Goal: Information Seeking & Learning: Find specific fact

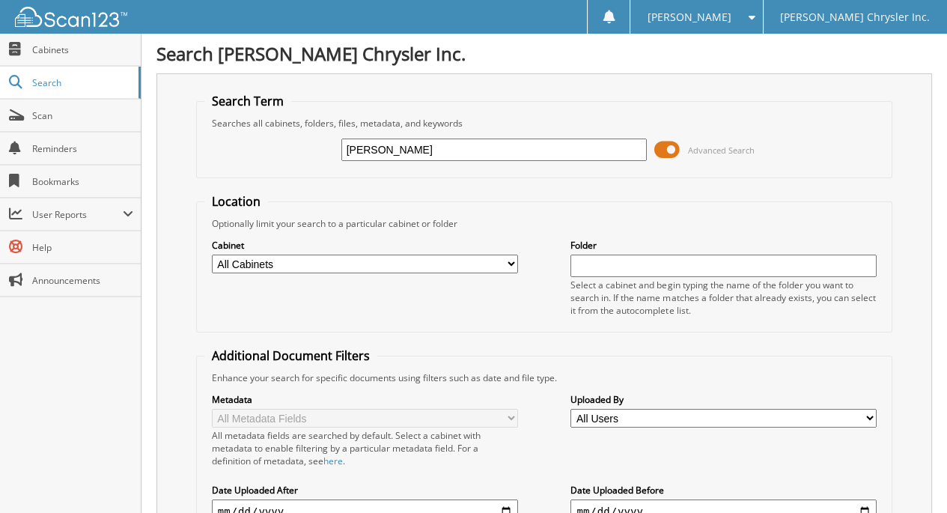
type input "[PERSON_NAME]"
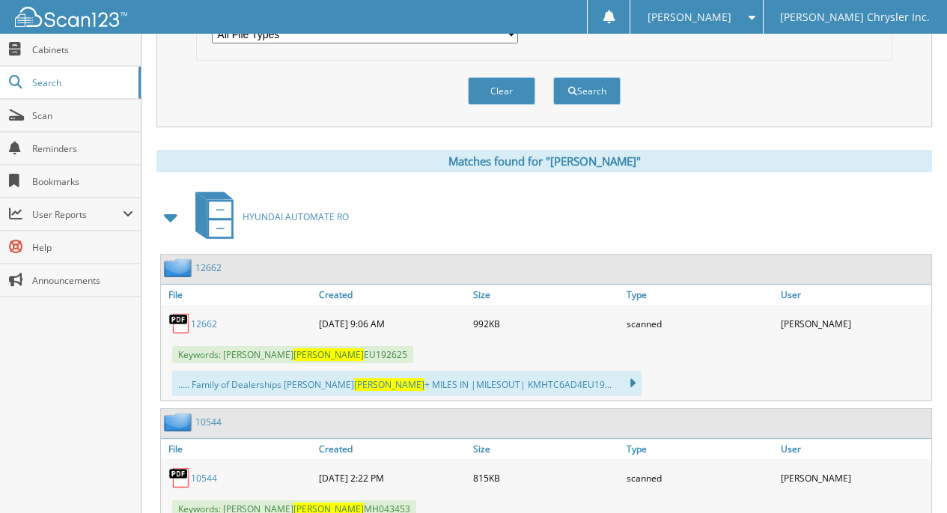
scroll to position [599, 0]
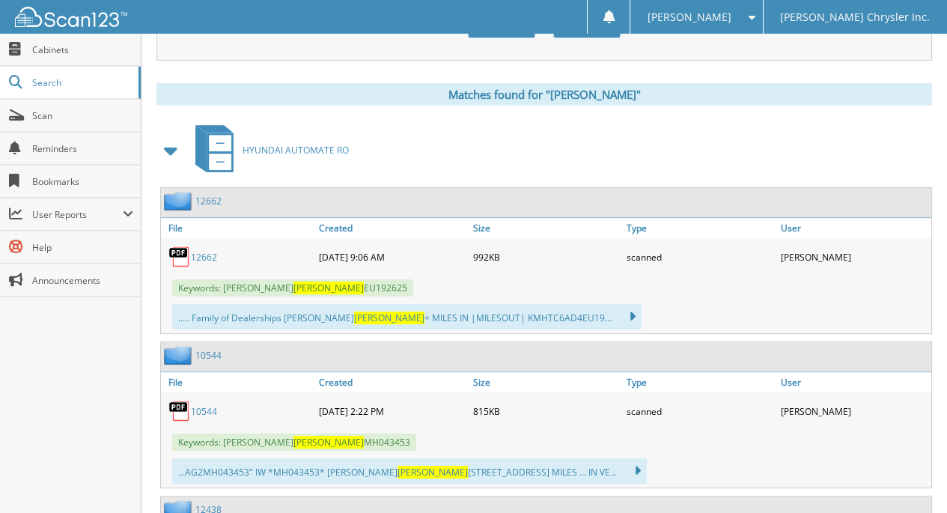
click at [198, 251] on link "12662" at bounding box center [204, 257] width 26 height 13
